Goal: Information Seeking & Learning: Learn about a topic

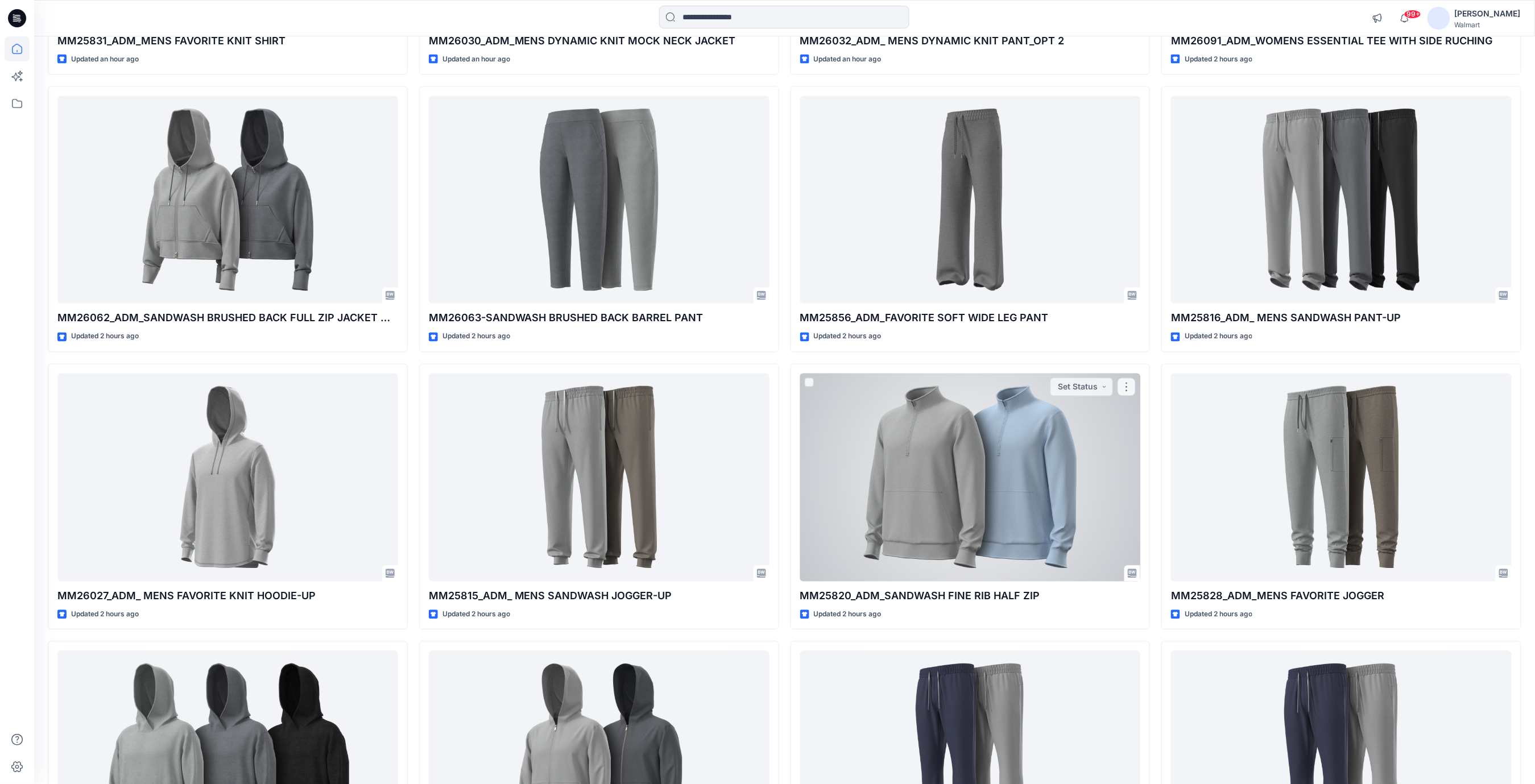
scroll to position [910, 0]
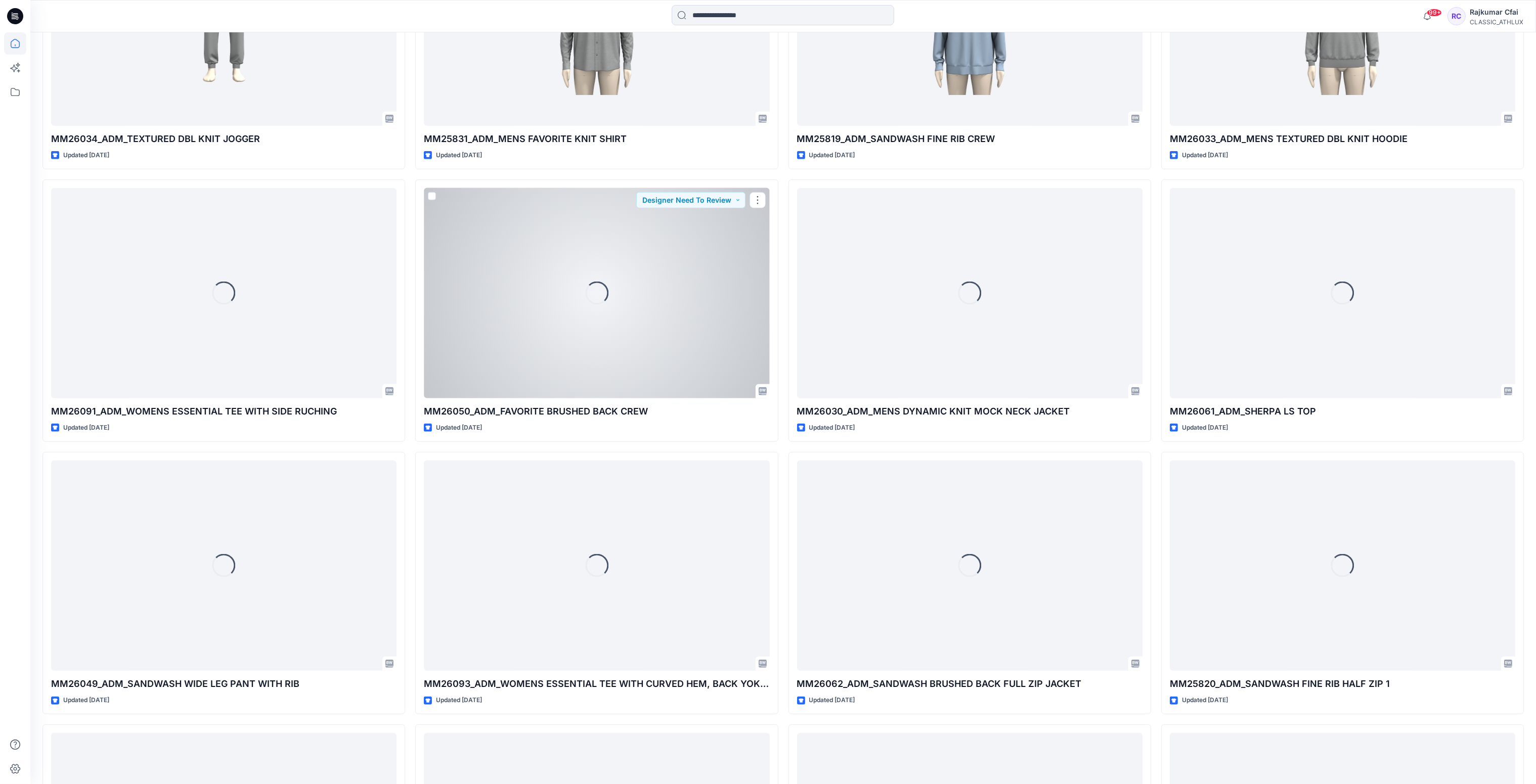
scroll to position [1070, 0]
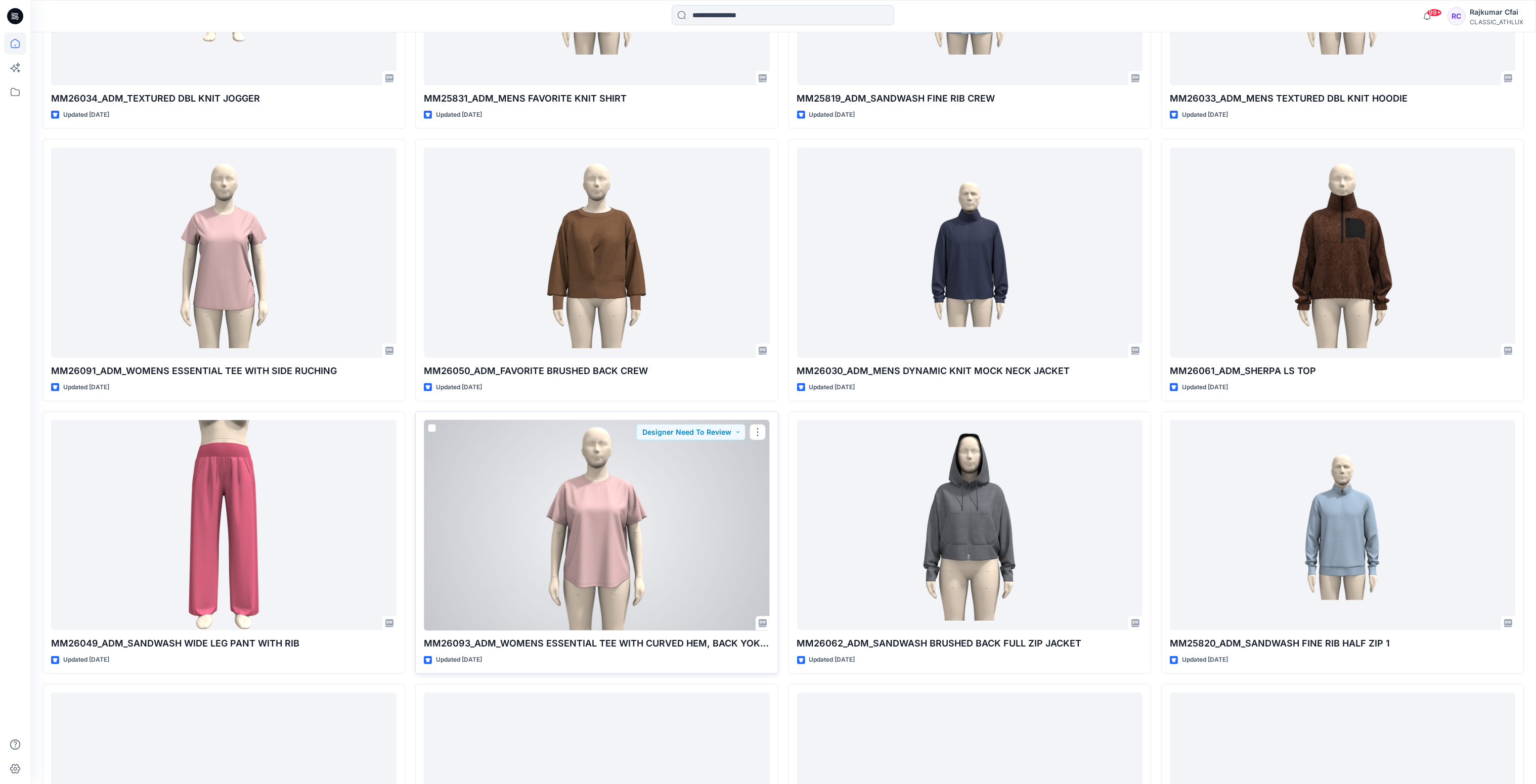
click at [584, 488] on div at bounding box center [596, 525] width 345 height 211
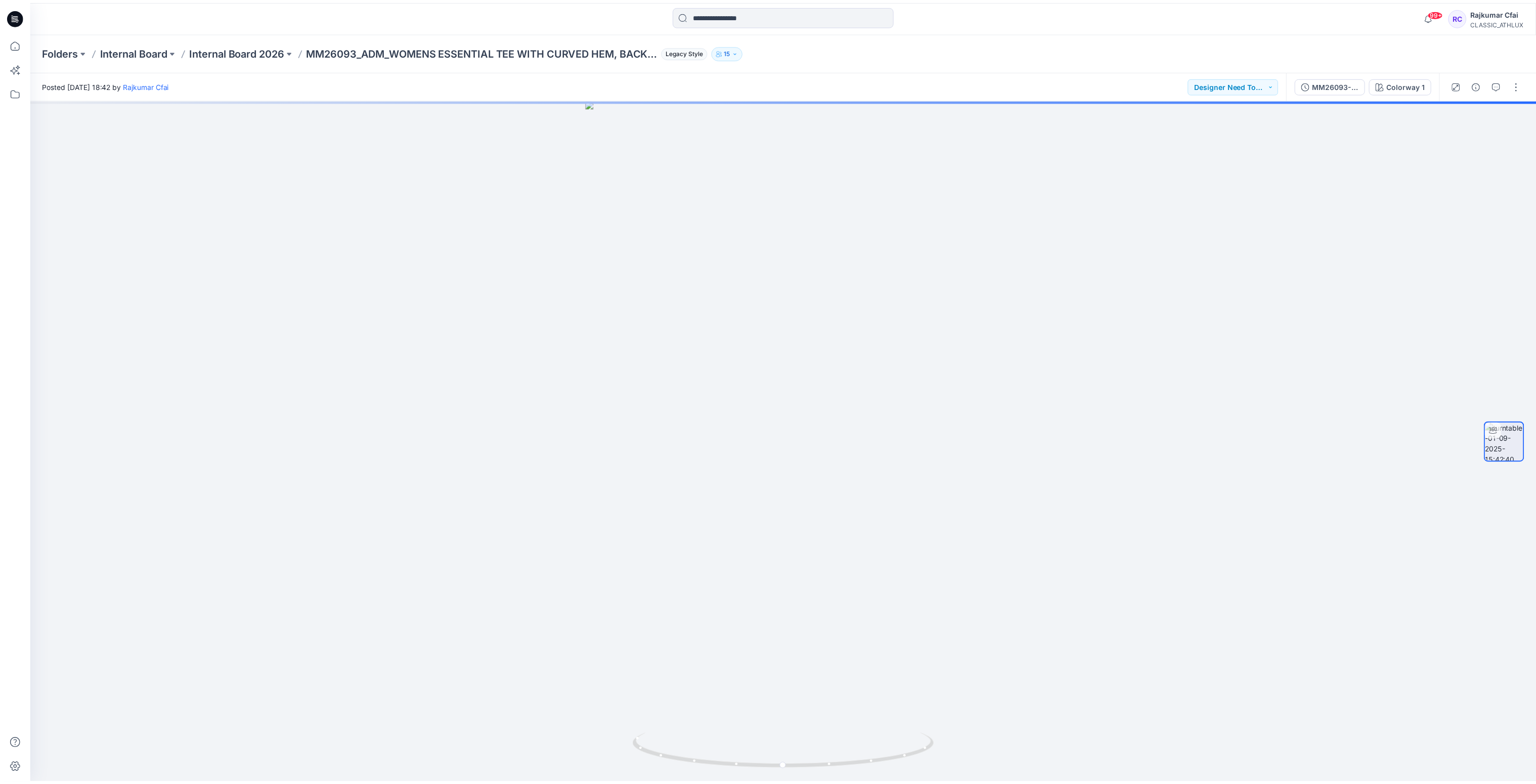
scroll to position [1070, 0]
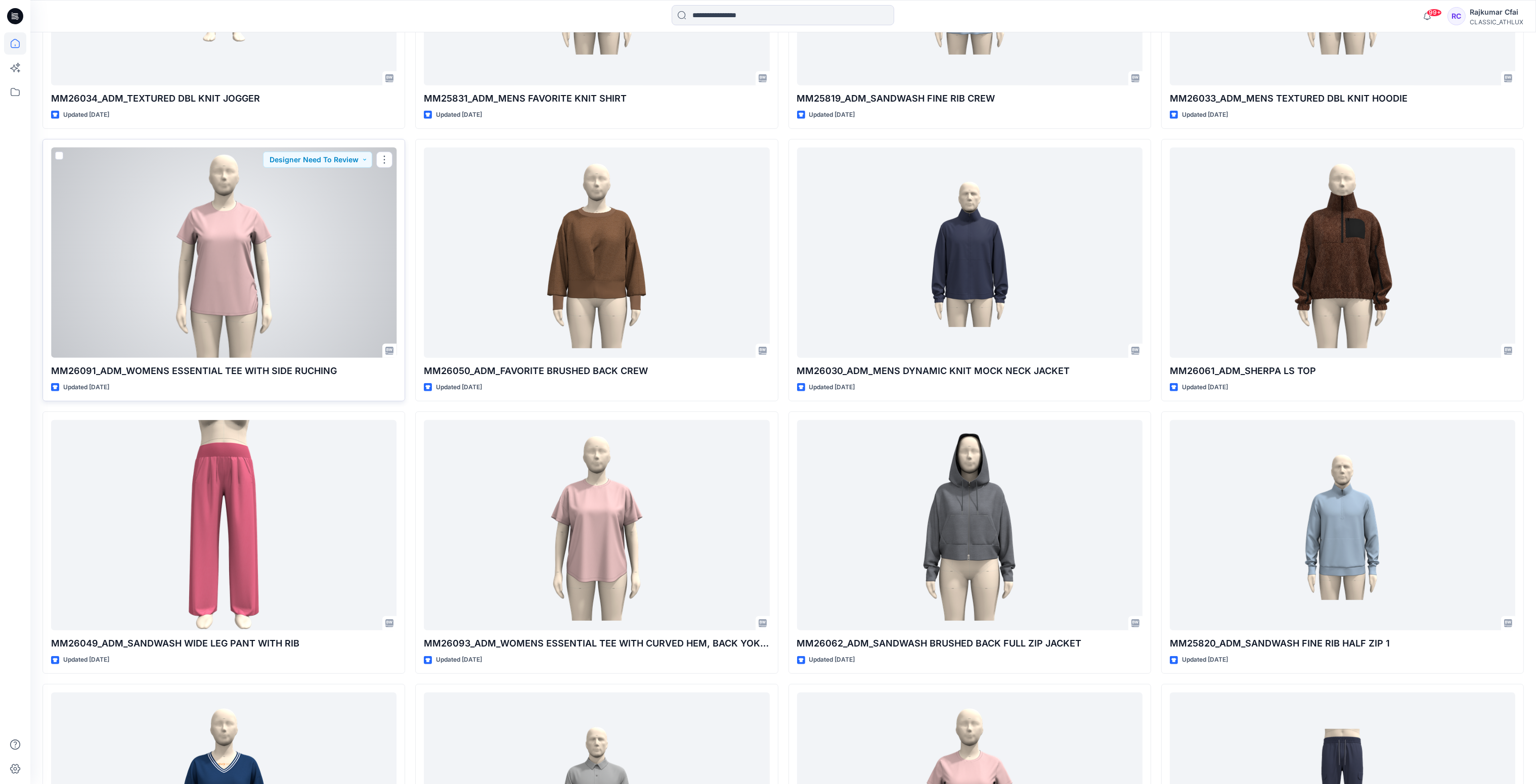
click at [180, 229] on div at bounding box center [223, 253] width 345 height 211
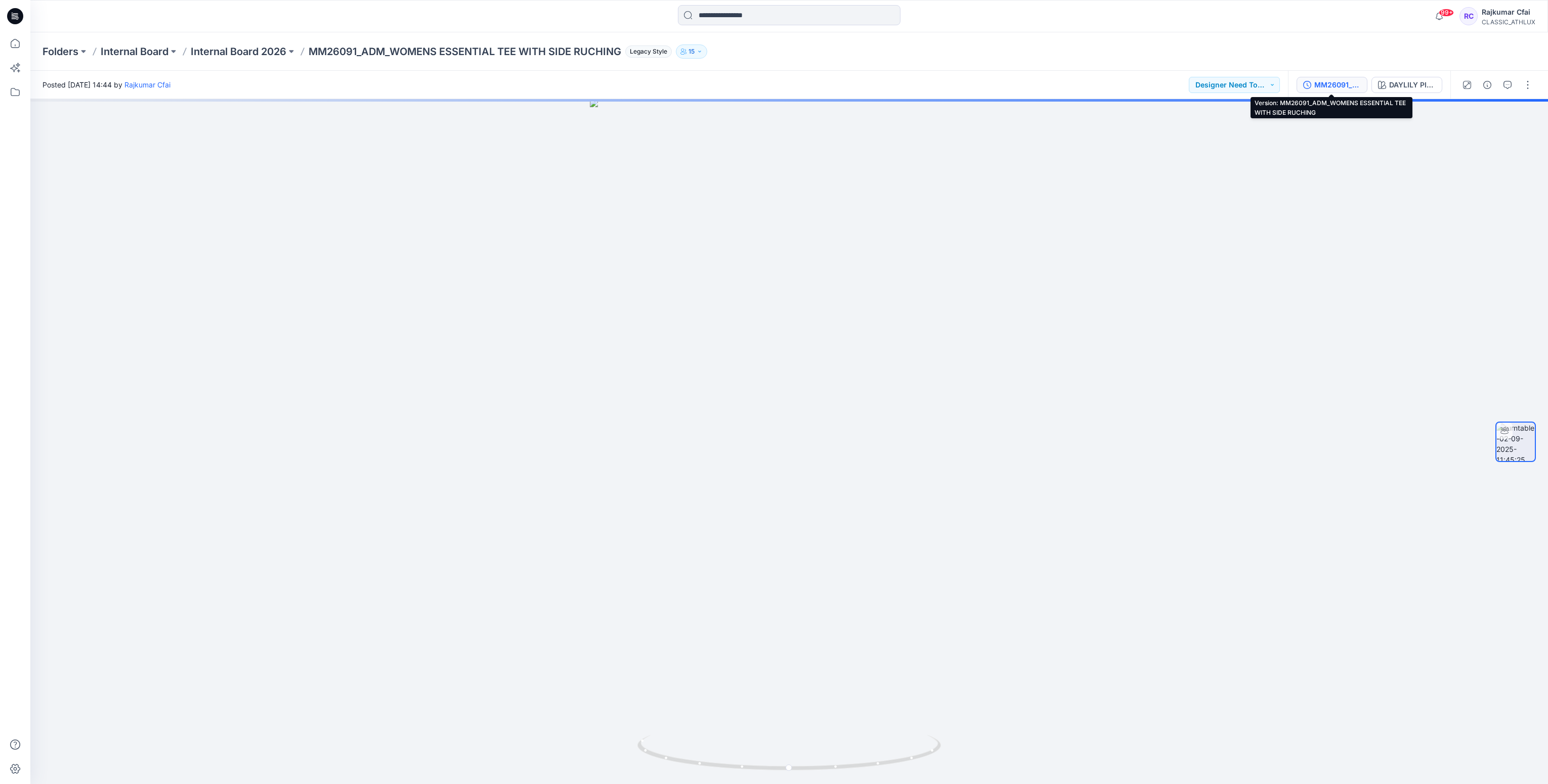
click at [1354, 88] on div "MM26091_ADM_WOMENS ESSENTIAL TEE WITH SIDE RUCHING" at bounding box center [1337, 85] width 47 height 11
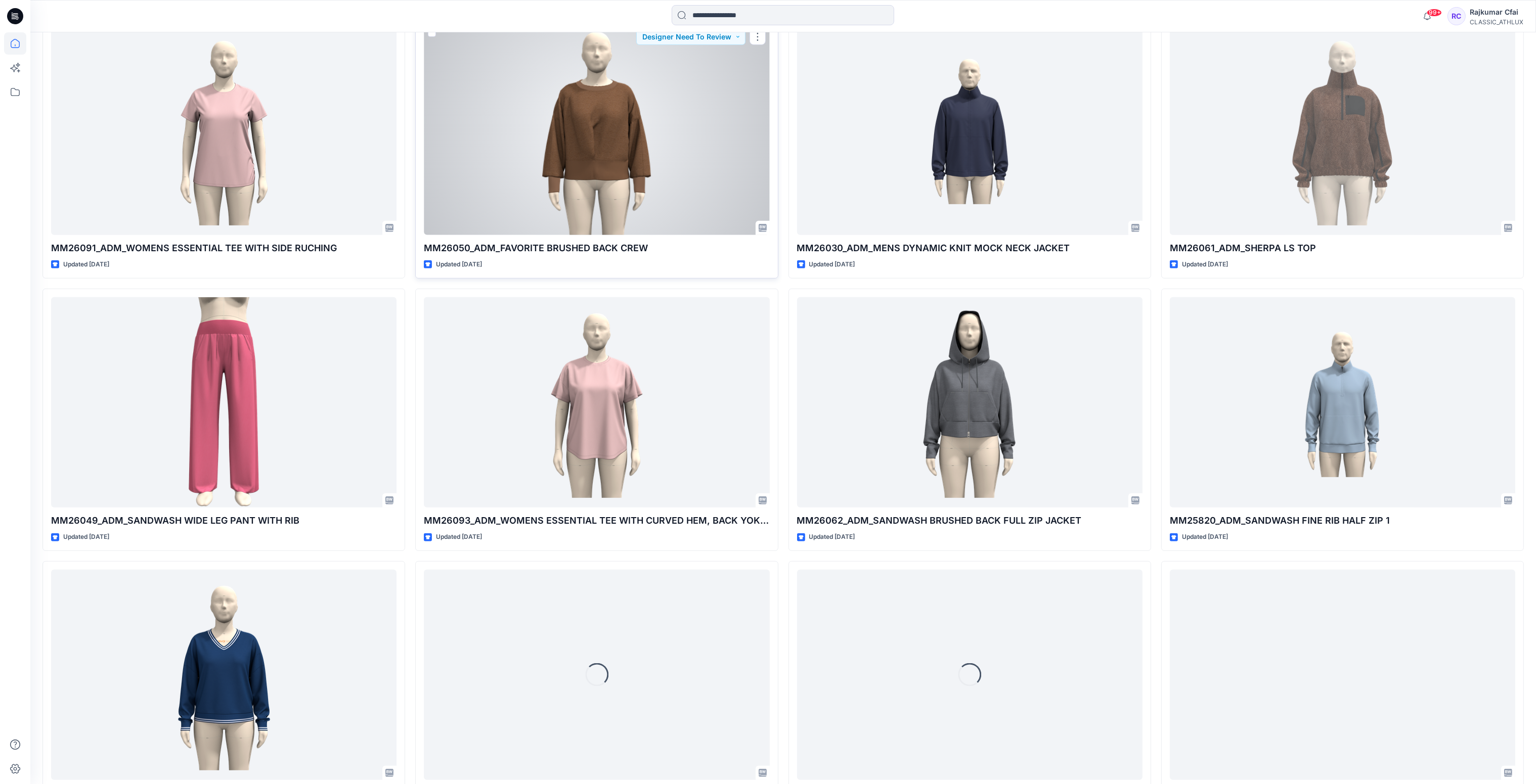
scroll to position [1281, 0]
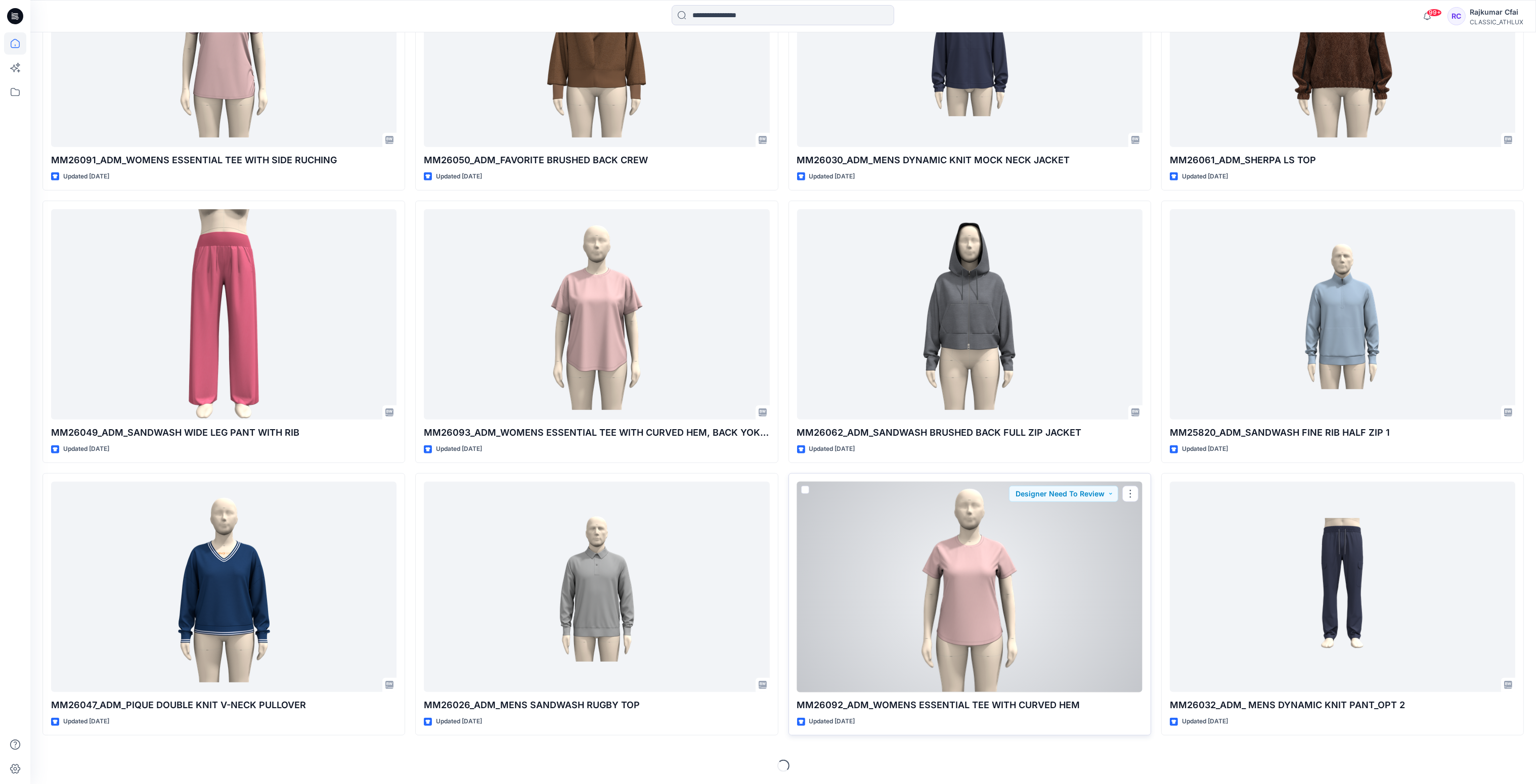
click at [907, 549] on div at bounding box center [970, 587] width 345 height 211
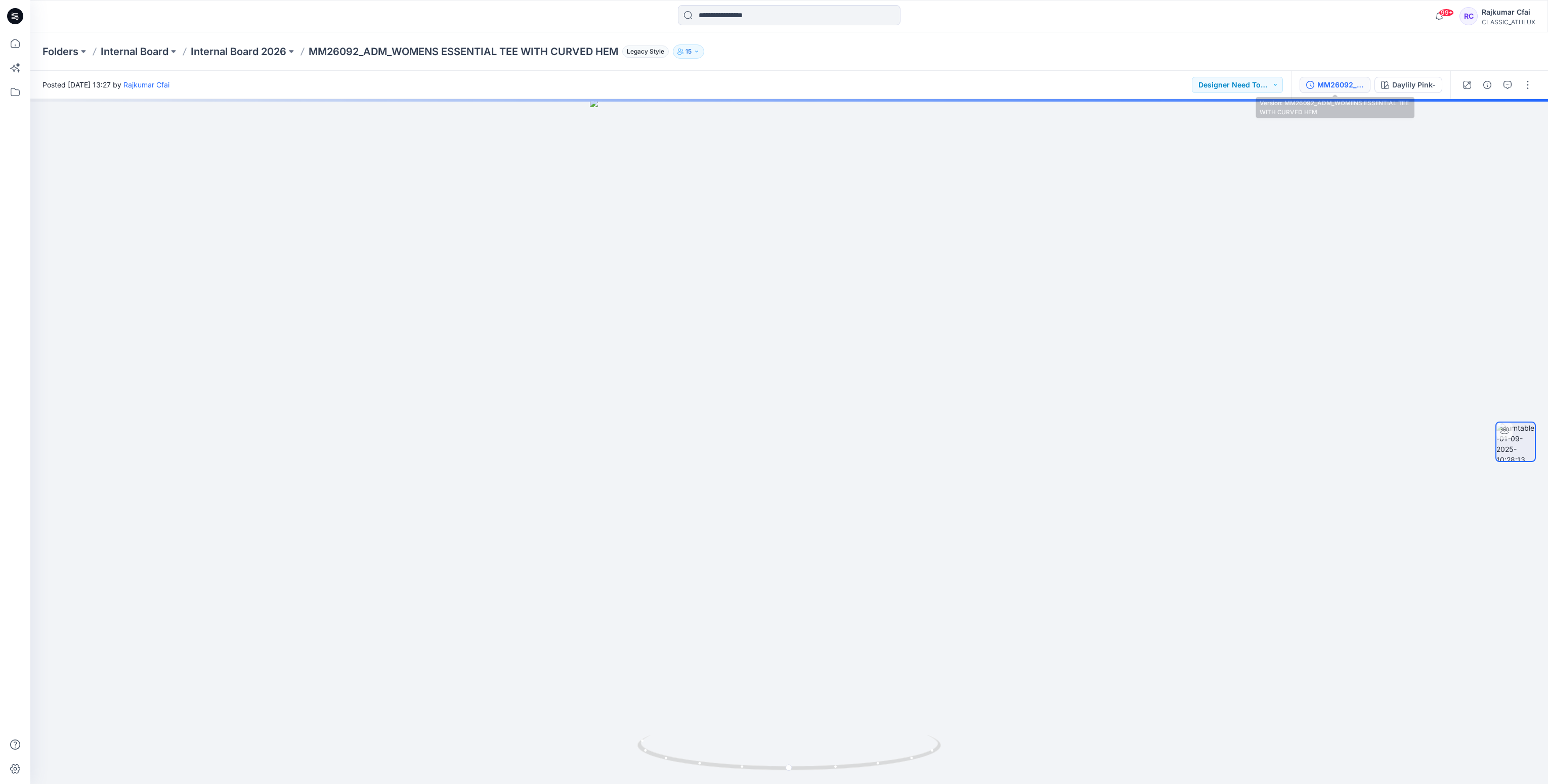
click at [1334, 79] on div "MM26092_ADM_WOMENS ESSENTIAL TEE WITH CURVED HEM" at bounding box center [1340, 85] width 47 height 11
